Goal: Information Seeking & Learning: Learn about a topic

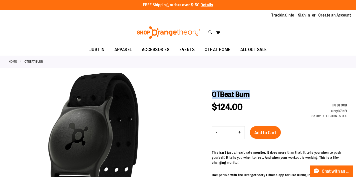
drag, startPoint x: 213, startPoint y: 93, endPoint x: 252, endPoint y: 93, distance: 39.0
click at [252, 94] on h1 "OTBeat Burn" at bounding box center [280, 94] width 136 height 9
copy span "OTBeat Burn"
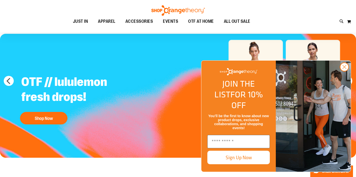
scroll to position [37, 0]
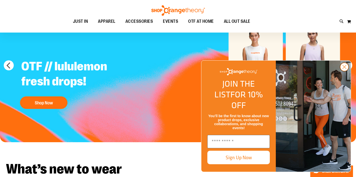
click at [344, 69] on icon "Close dialog" at bounding box center [345, 67] width 4 height 4
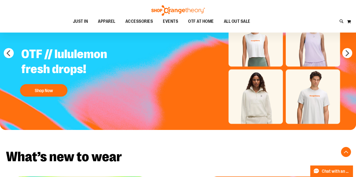
scroll to position [0, 0]
